Goal: Transaction & Acquisition: Download file/media

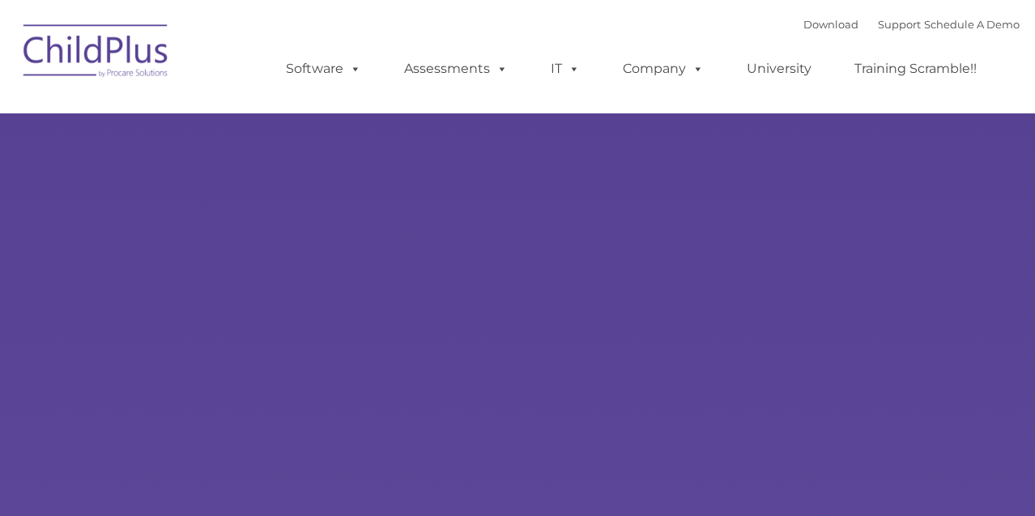
select select "MEDIUM"
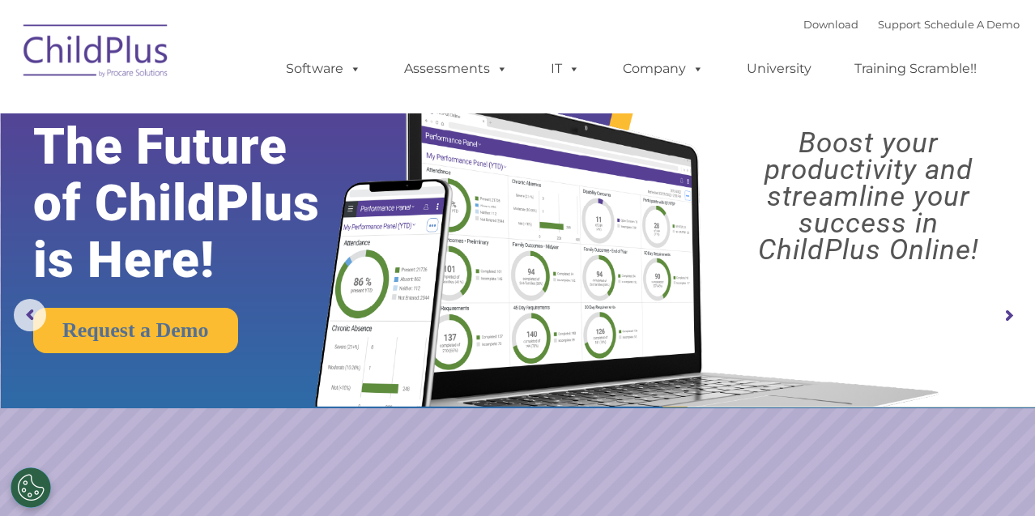
click at [119, 44] on img at bounding box center [96, 53] width 162 height 81
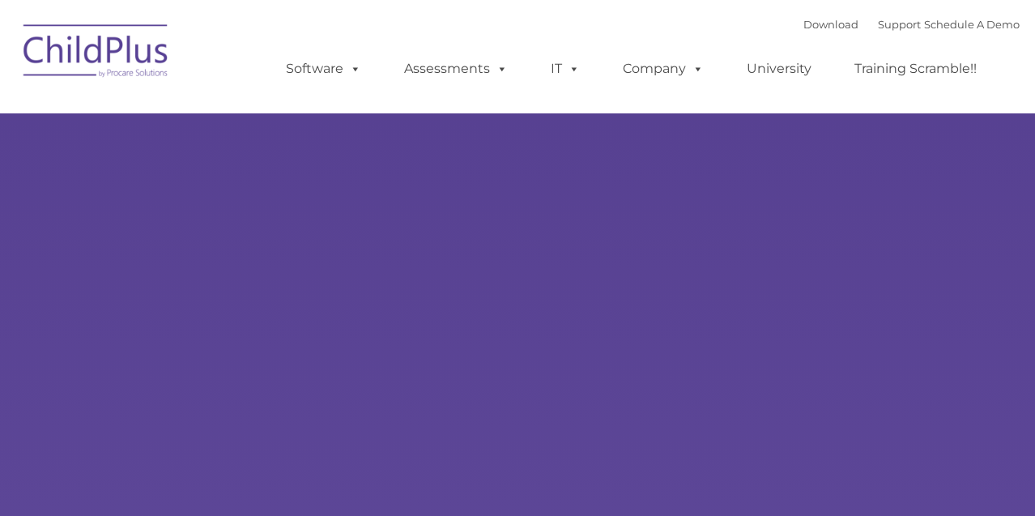
type input ""
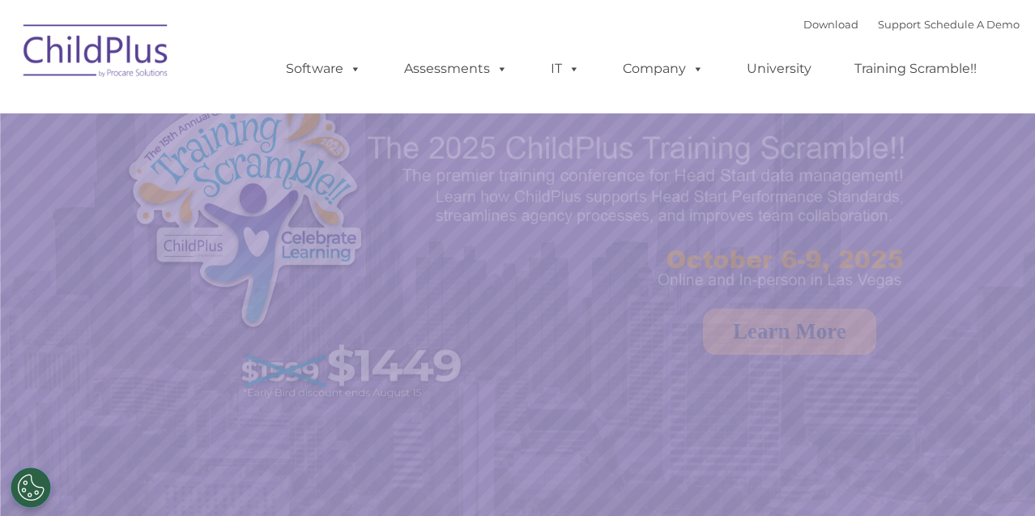
select select "MEDIUM"
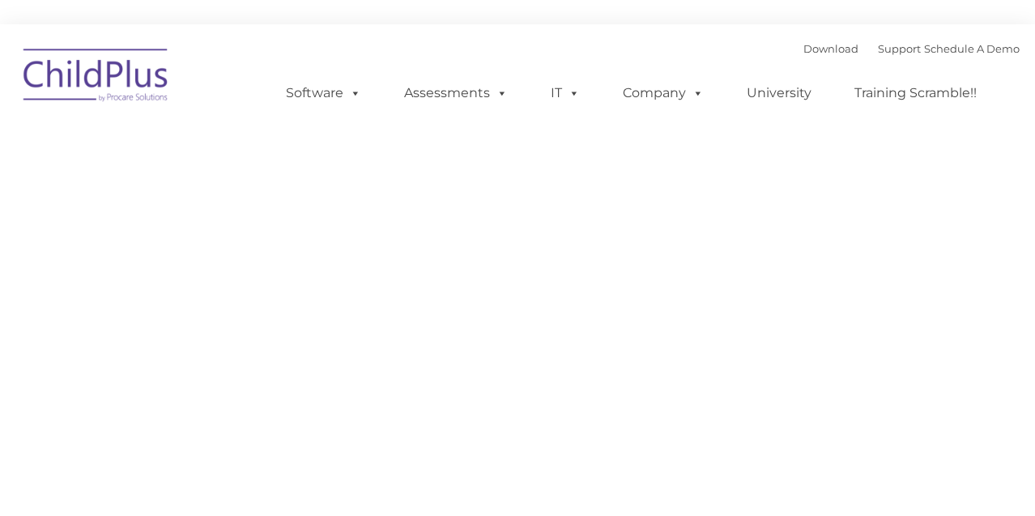
type input ""
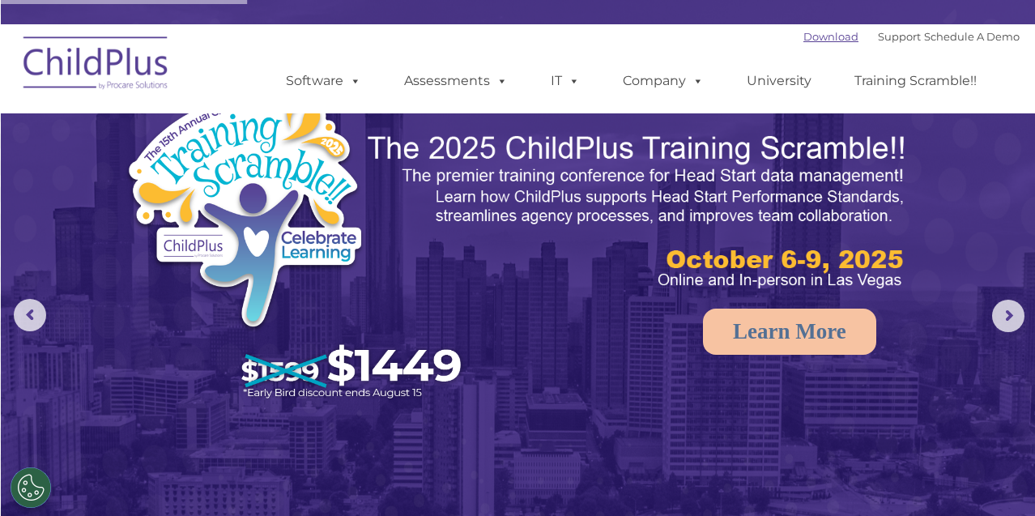
click at [803, 40] on link "Download" at bounding box center [830, 36] width 55 height 13
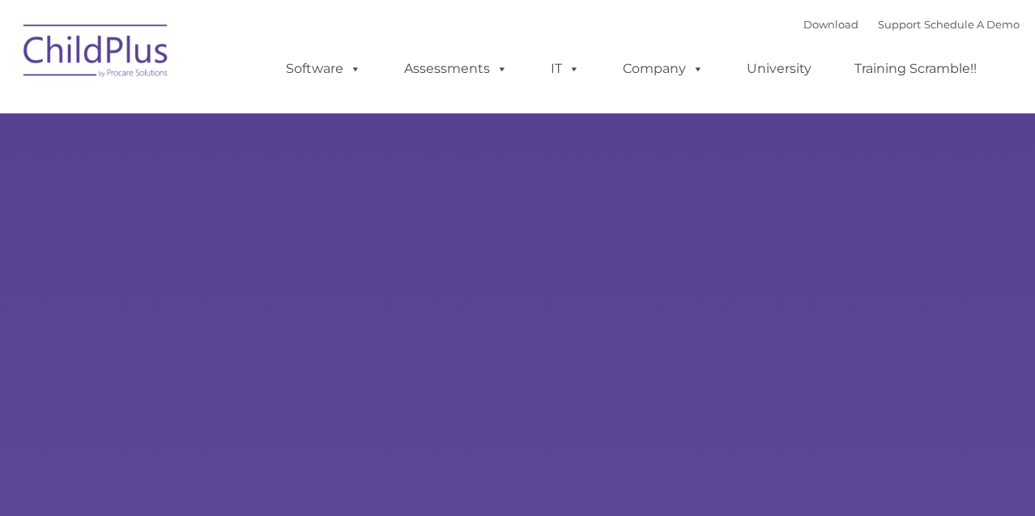
type input ""
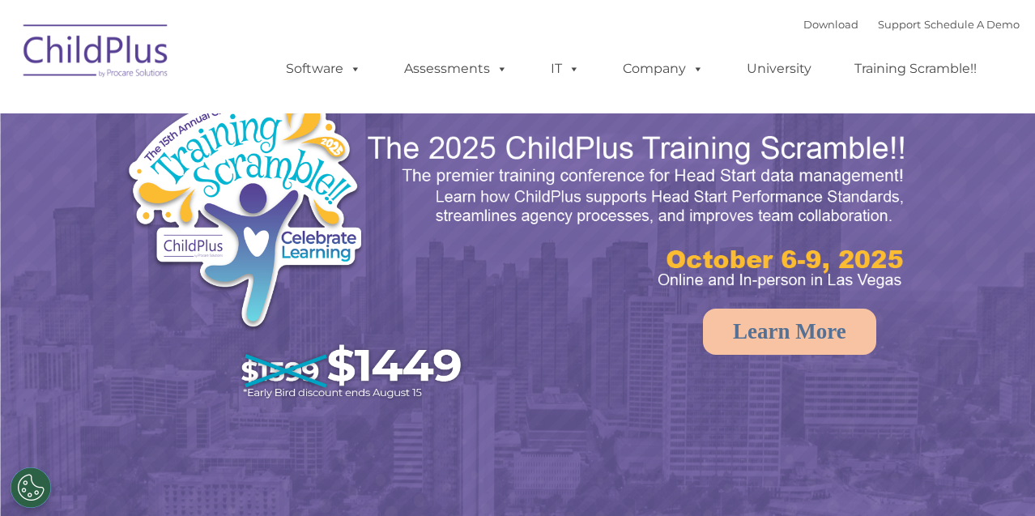
select select "MEDIUM"
